Goal: Task Accomplishment & Management: Complete application form

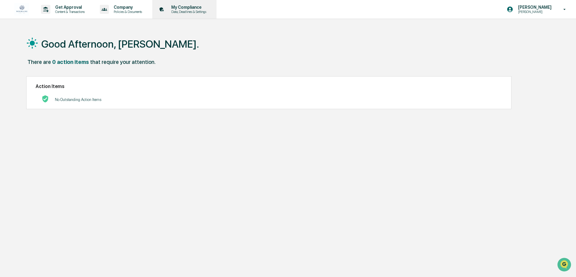
click at [187, 7] on p "My Compliance" at bounding box center [188, 7] width 43 height 5
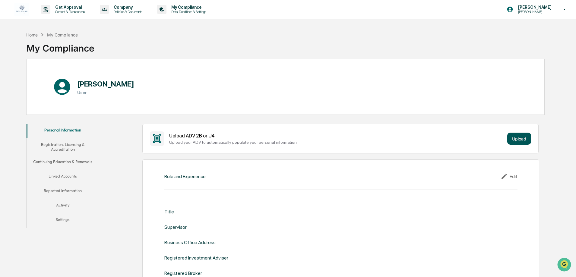
click at [522, 134] on button "Upload" at bounding box center [519, 139] width 24 height 12
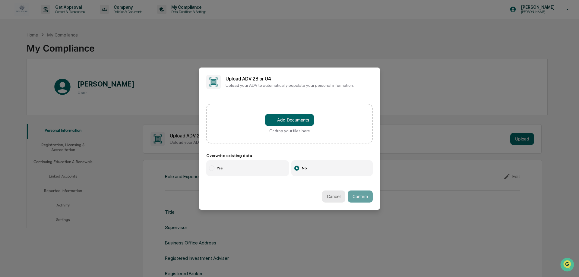
click at [337, 198] on button "Cancel" at bounding box center [333, 197] width 23 height 12
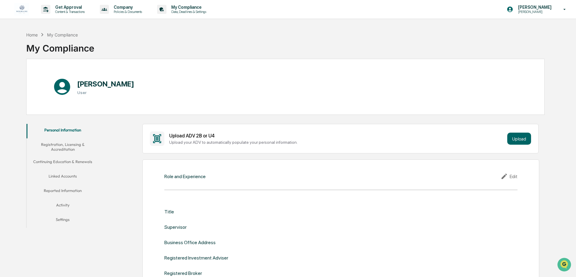
click at [267, 34] on div "Home My Compliance My Compliance" at bounding box center [285, 44] width 519 height 30
click at [71, 4] on div "Get Approval Content & Transactions" at bounding box center [65, 9] width 53 height 19
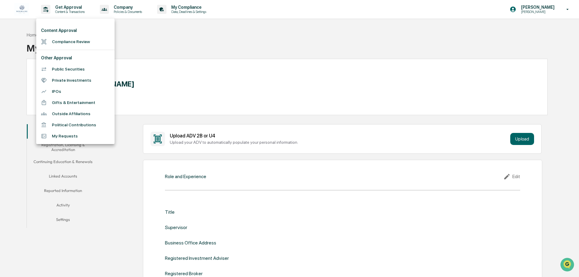
click at [73, 43] on li "Compliance Review" at bounding box center [75, 41] width 78 height 11
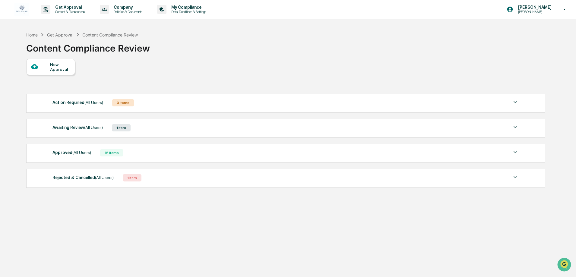
click at [56, 70] on div "New Approval" at bounding box center [60, 67] width 20 height 10
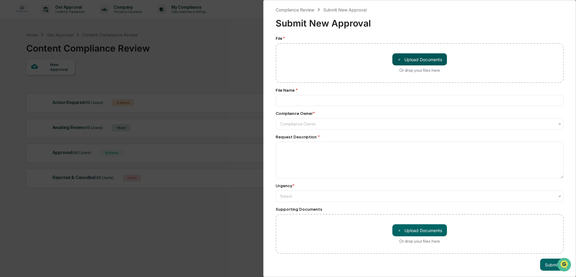
click at [437, 59] on button "＋ Upload Documents" at bounding box center [419, 59] width 55 height 12
type input "**********"
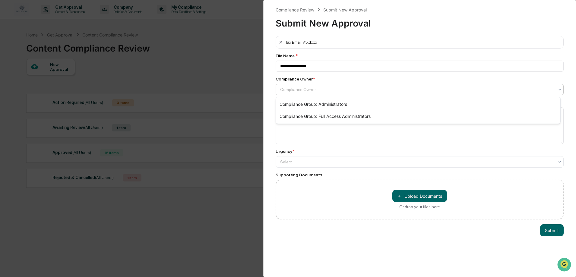
click at [346, 91] on div at bounding box center [417, 90] width 274 height 6
click at [341, 115] on div "Compliance Group: Full Access Administrators" at bounding box center [418, 116] width 284 height 12
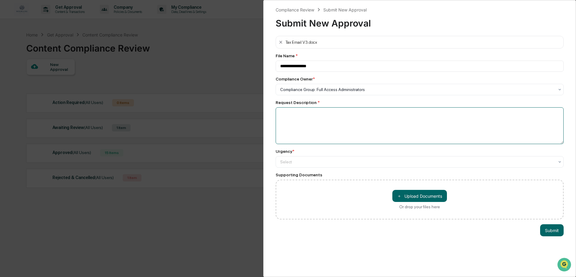
click at [340, 125] on textarea at bounding box center [420, 125] width 288 height 37
type textarea "**********"
click at [309, 93] on div at bounding box center [417, 90] width 274 height 6
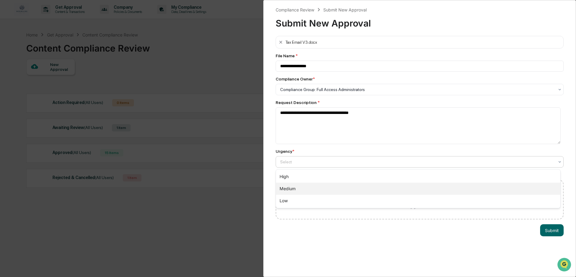
click at [299, 191] on div "Medium" at bounding box center [418, 189] width 284 height 12
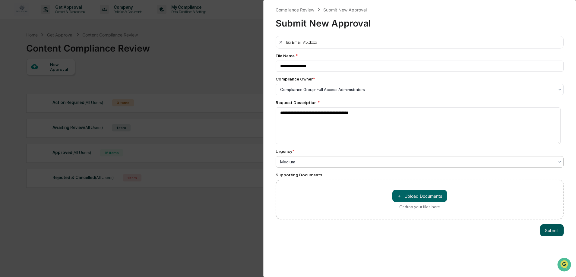
click at [545, 228] on button "Submit" at bounding box center [552, 230] width 24 height 12
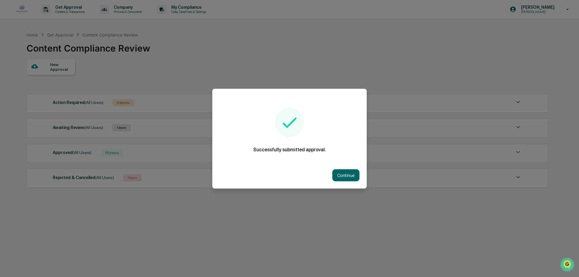
click at [345, 182] on div "Continue" at bounding box center [289, 175] width 154 height 27
click at [355, 178] on button "Continue" at bounding box center [345, 175] width 27 height 12
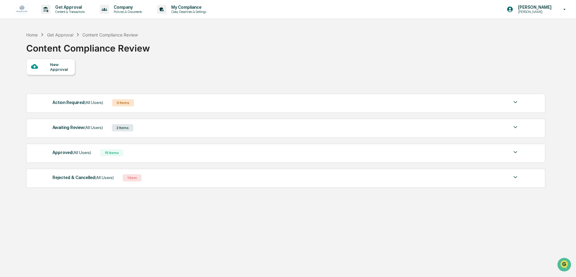
click at [433, 79] on div "New Approval Action Required (All Users) 0 Items No data to display Show 5 Page…" at bounding box center [285, 125] width 519 height 132
